Goal: Transaction & Acquisition: Purchase product/service

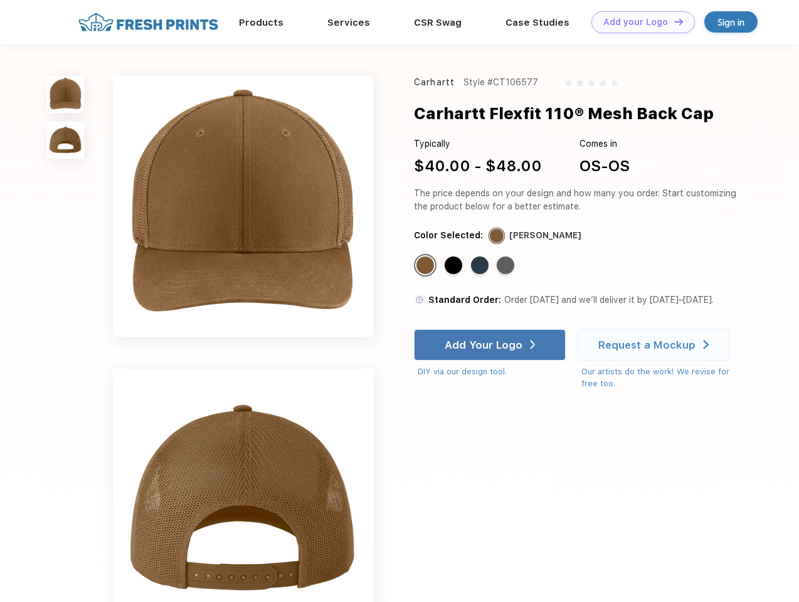
click at [638, 22] on link "Add your Logo Design Tool" at bounding box center [642, 22] width 103 height 22
click at [0, 0] on div "Design Tool" at bounding box center [0, 0] width 0 height 0
click at [673, 21] on link "Add your Logo Design Tool" at bounding box center [642, 22] width 103 height 22
click at [66, 94] on img at bounding box center [65, 94] width 37 height 37
click at [66, 140] on img at bounding box center [65, 140] width 37 height 37
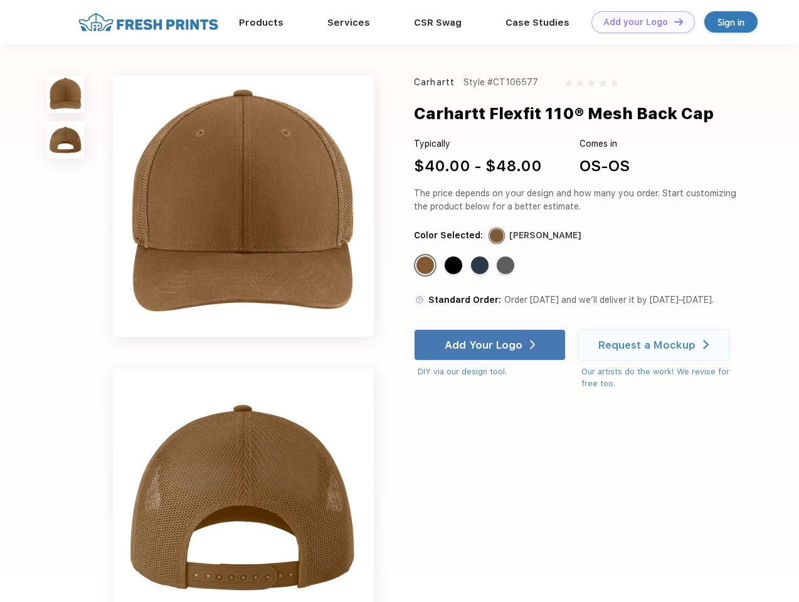
click at [426, 266] on div "Standard Color" at bounding box center [425, 265] width 18 height 18
click at [455, 266] on div "Standard Color" at bounding box center [453, 265] width 18 height 18
click at [481, 266] on div "Standard Color" at bounding box center [480, 265] width 18 height 18
click at [507, 266] on div "Standard Color" at bounding box center [506, 265] width 18 height 18
click at [491, 345] on div "Add Your Logo" at bounding box center [483, 345] width 78 height 13
